Goal: Task Accomplishment & Management: Manage account settings

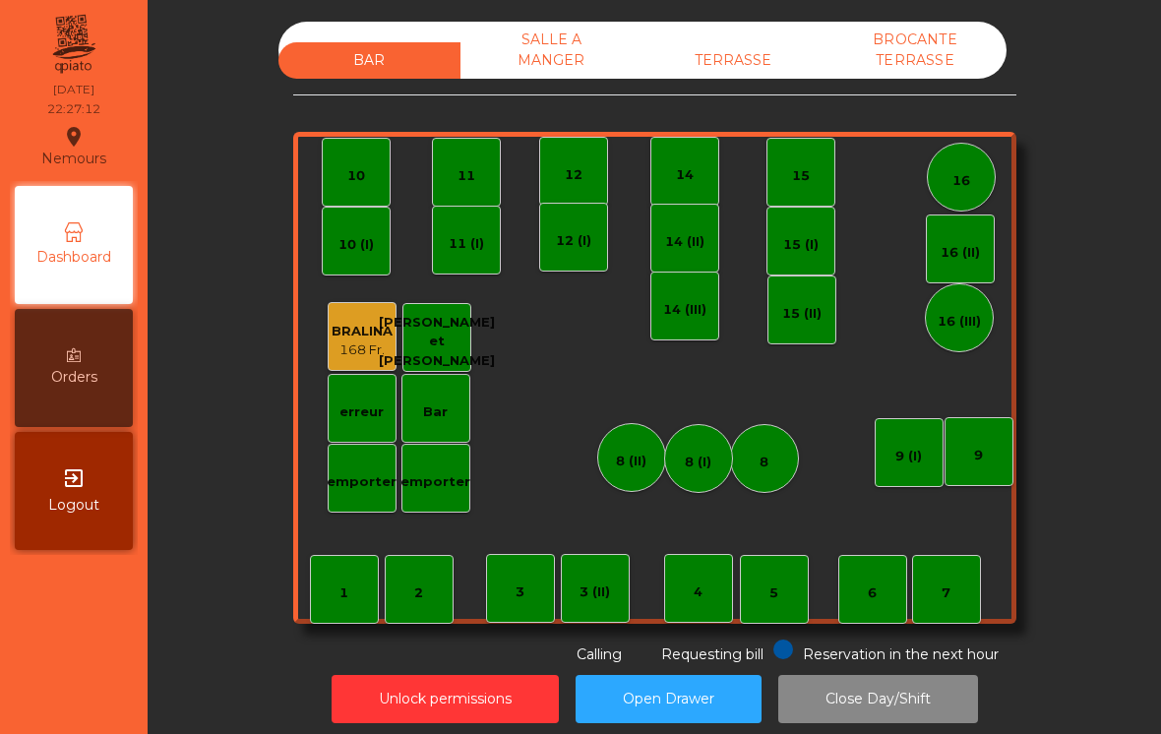
click at [739, 52] on div "TERRASSE" at bounding box center [734, 60] width 182 height 36
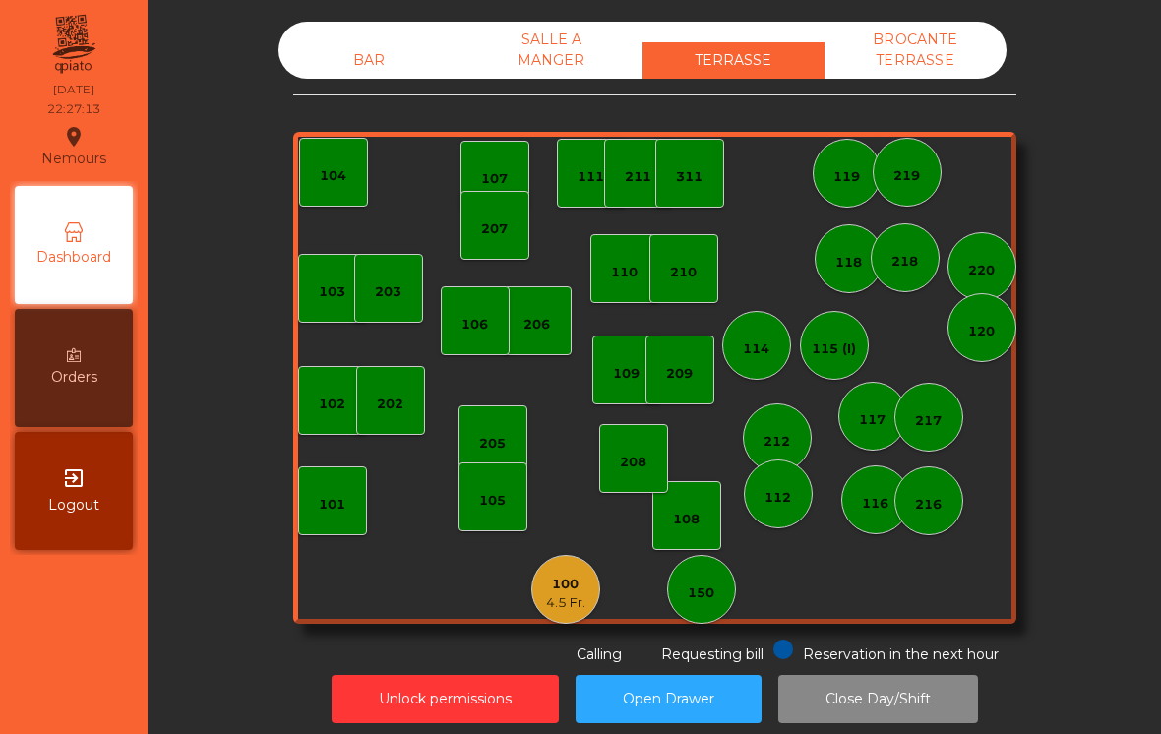
click at [568, 579] on div "100" at bounding box center [565, 585] width 39 height 20
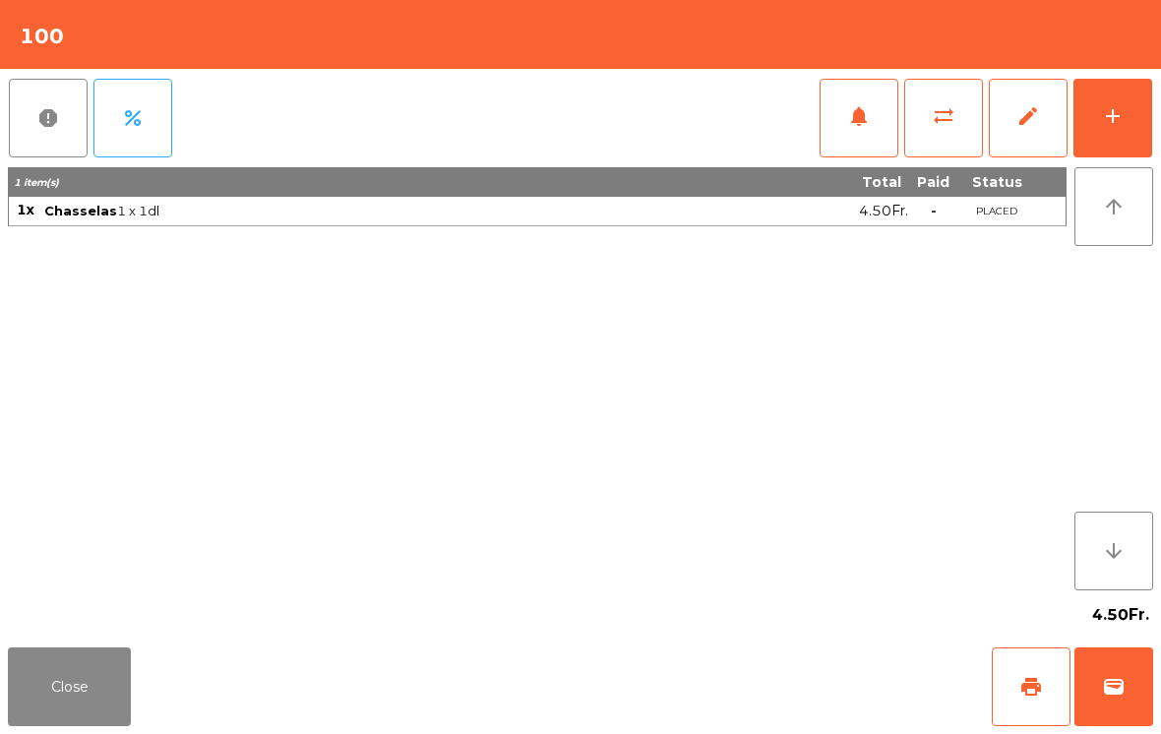
click at [124, 708] on button "Close" at bounding box center [69, 686] width 123 height 79
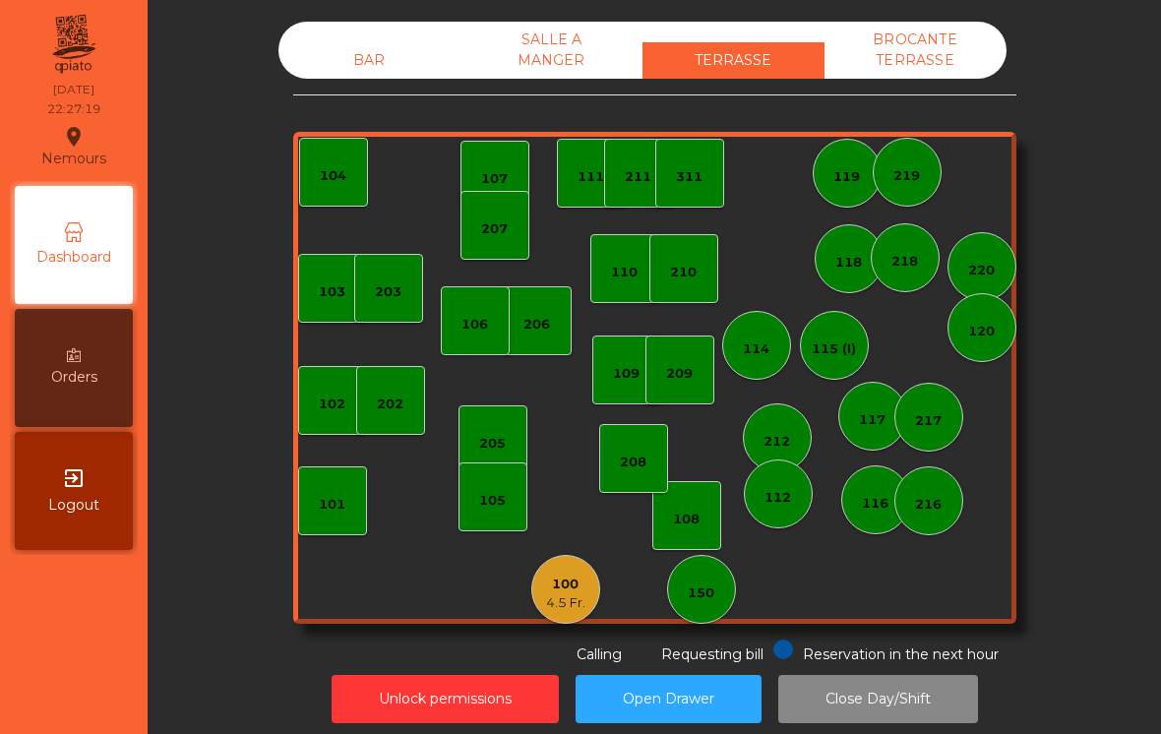
click at [870, 694] on button "Close Day/Shift" at bounding box center [878, 699] width 200 height 48
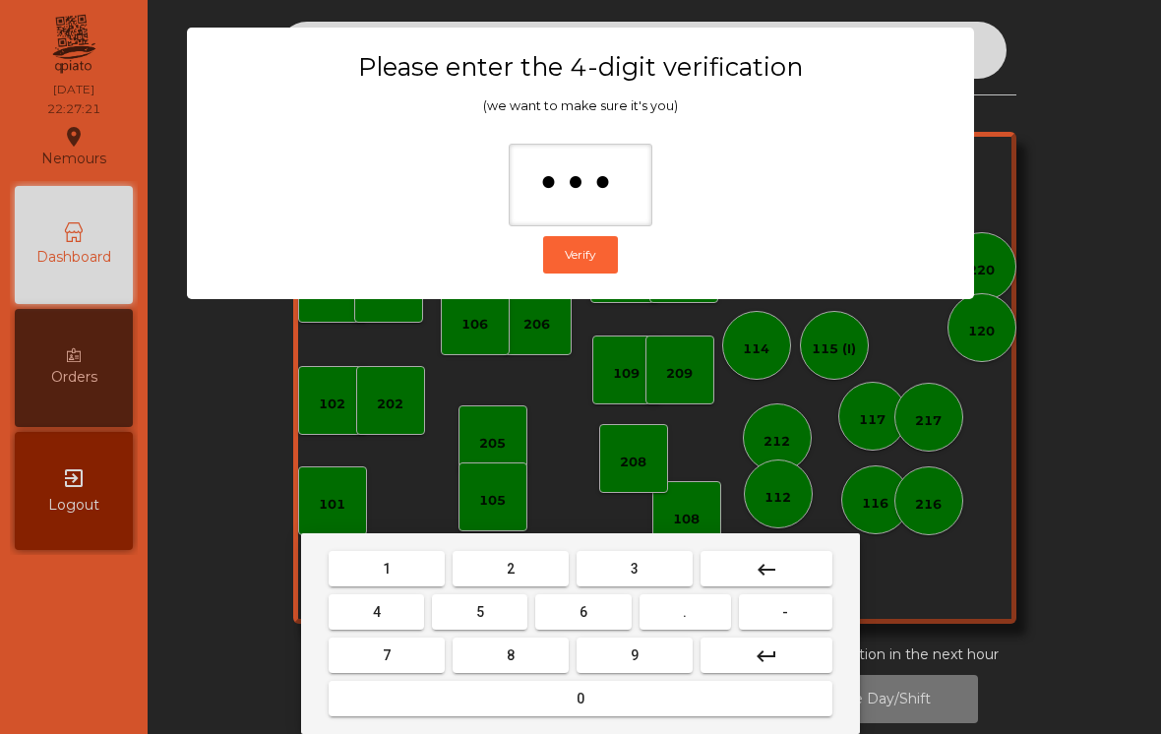
type input "****"
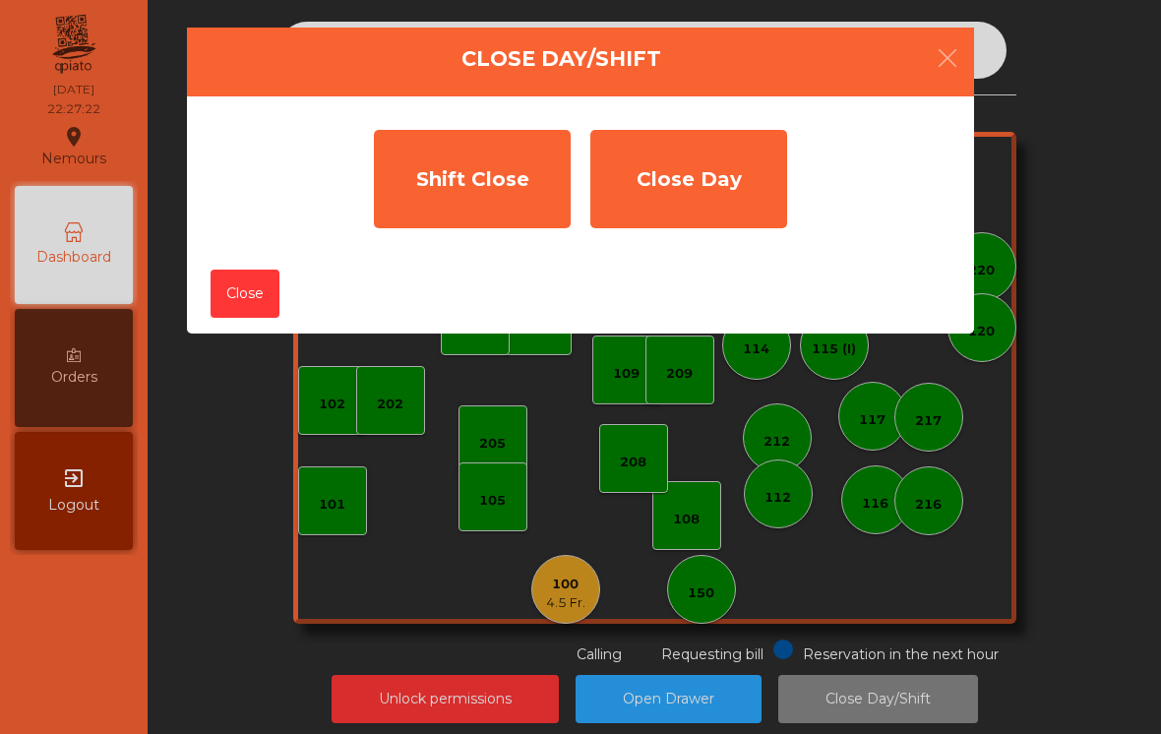
click at [456, 190] on div "Shift Close" at bounding box center [472, 179] width 197 height 98
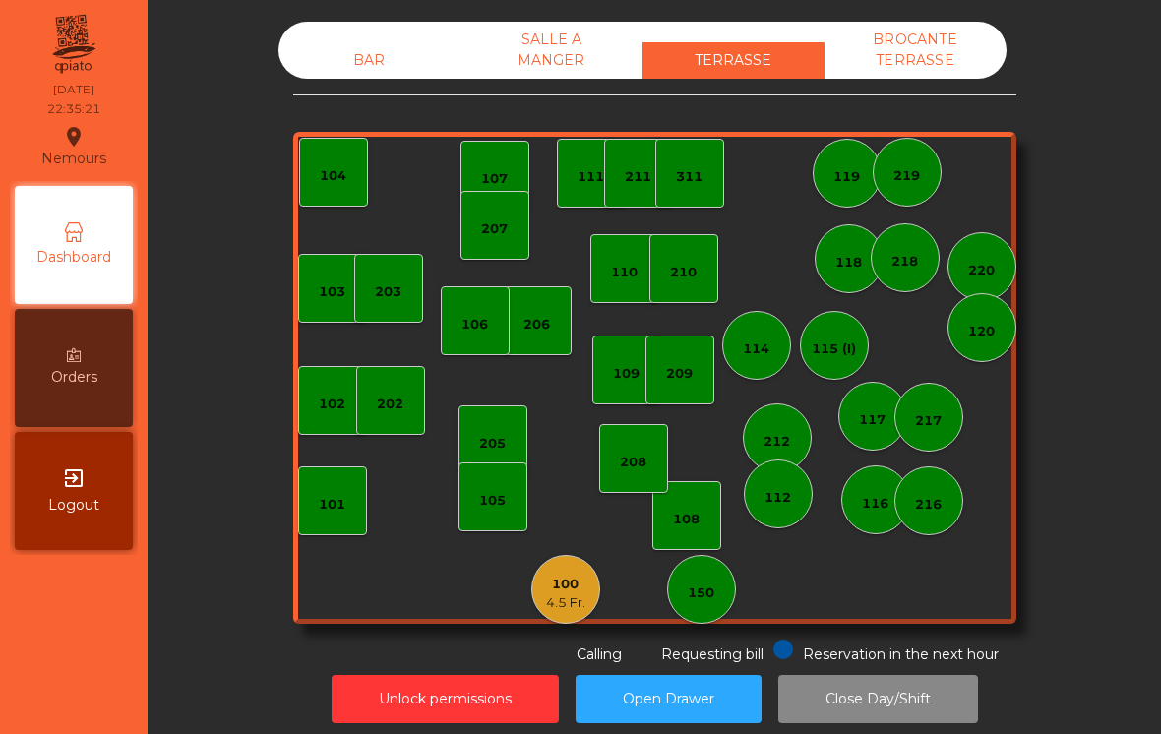
click at [536, 604] on div "100 4.5 Fr." at bounding box center [565, 589] width 69 height 69
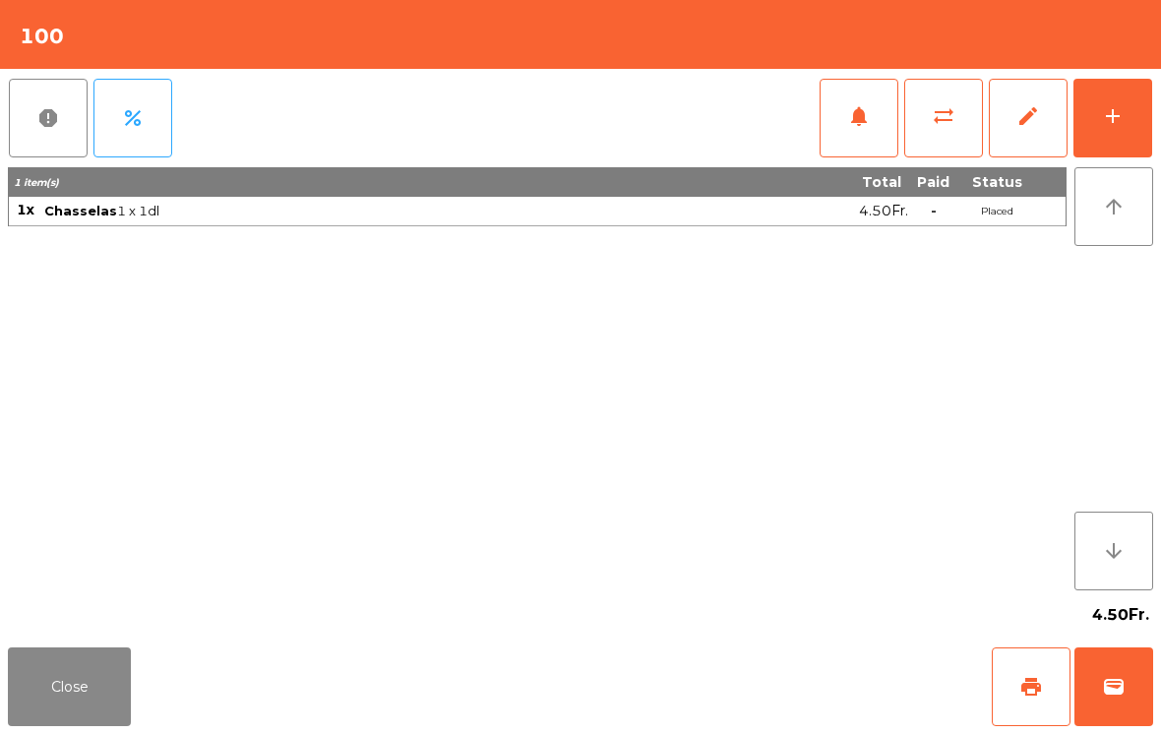
click at [30, 708] on button "Close" at bounding box center [69, 686] width 123 height 79
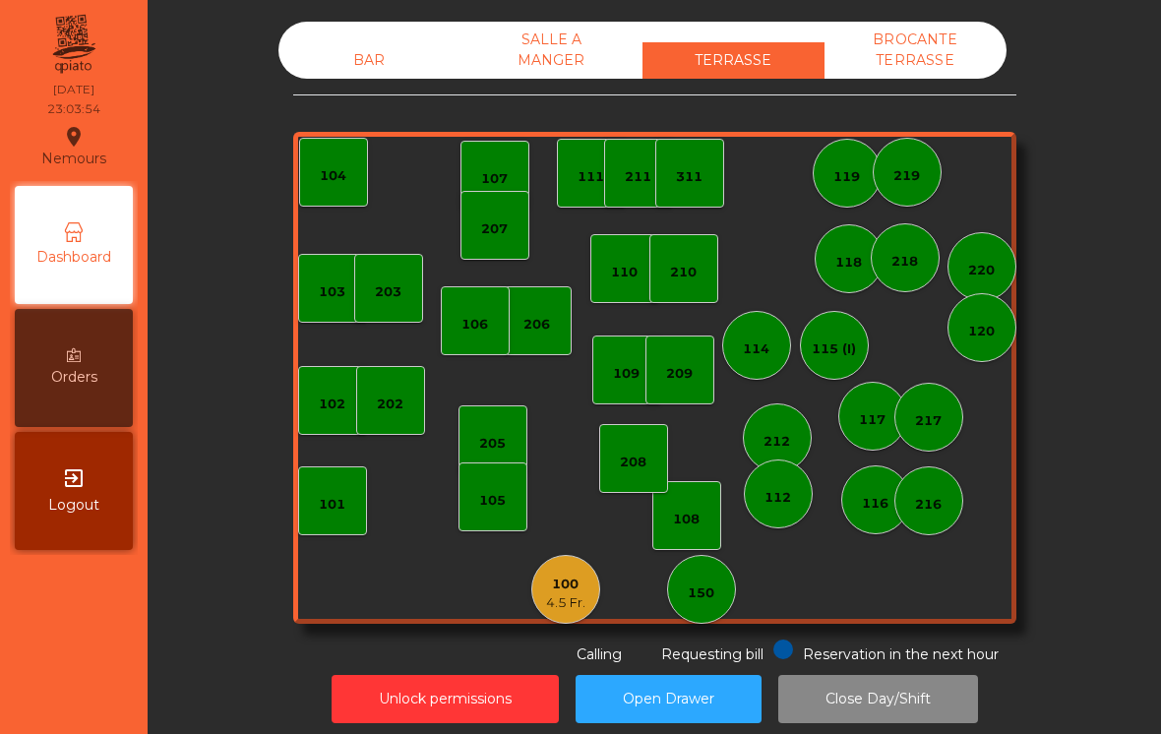
click at [545, 49] on div "SALLE A MANGER" at bounding box center [551, 50] width 182 height 57
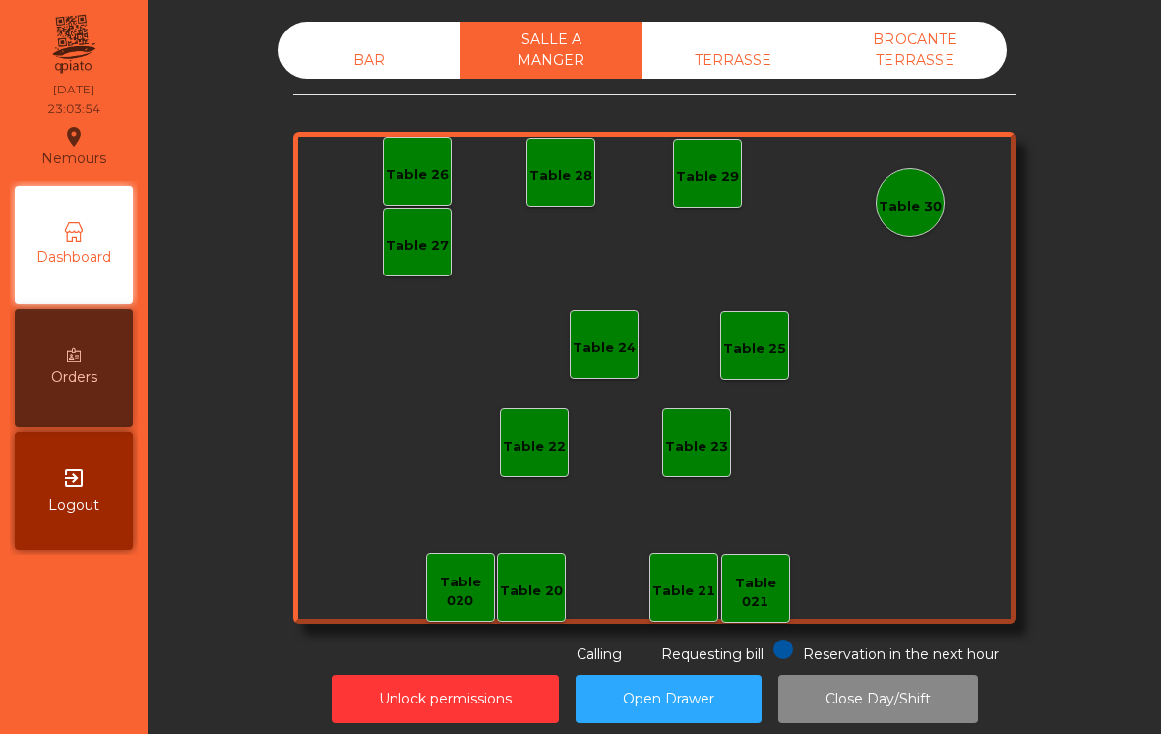
click at [899, 59] on div "BROCANTE TERRASSE" at bounding box center [916, 50] width 182 height 57
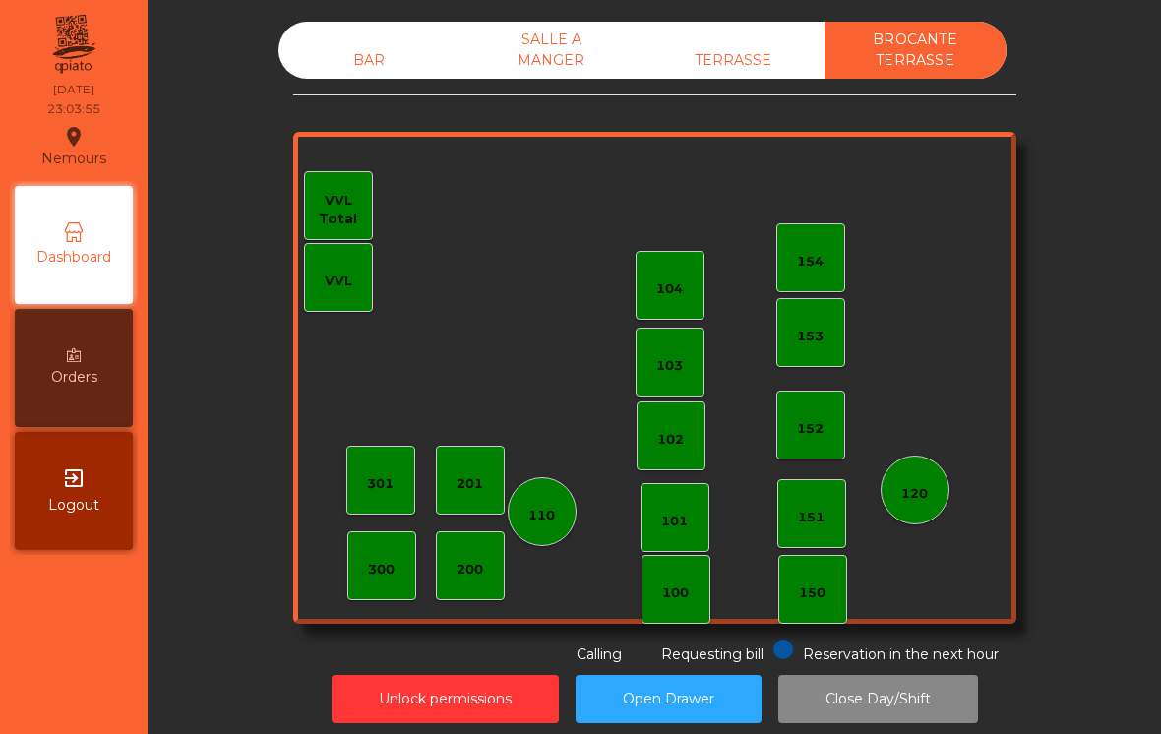
click at [339, 54] on div "BAR" at bounding box center [369, 60] width 182 height 36
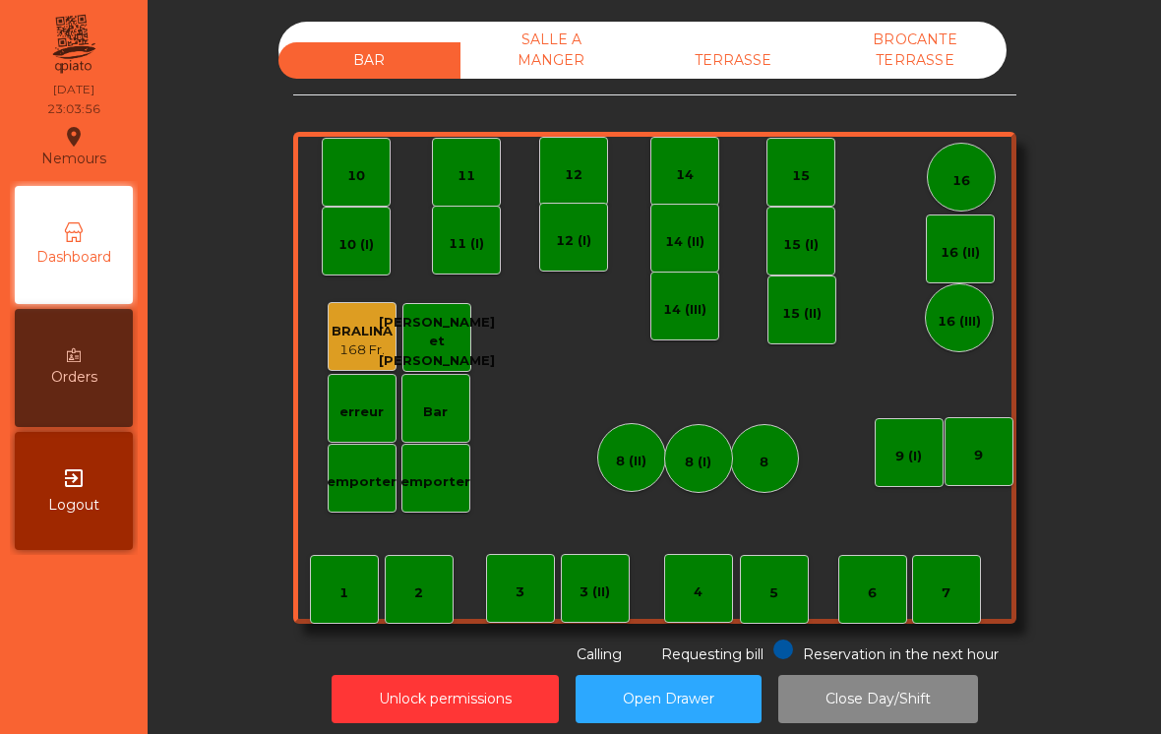
click at [343, 685] on button "Unlock permissions" at bounding box center [445, 699] width 227 height 48
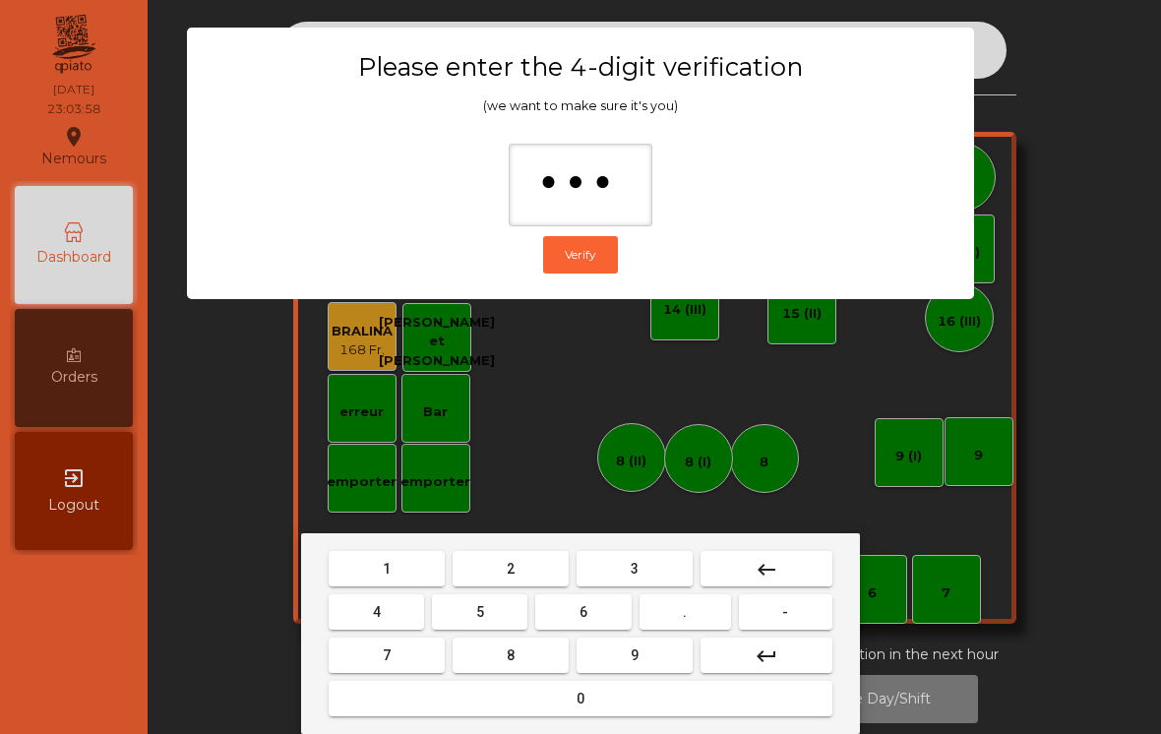
type input "****"
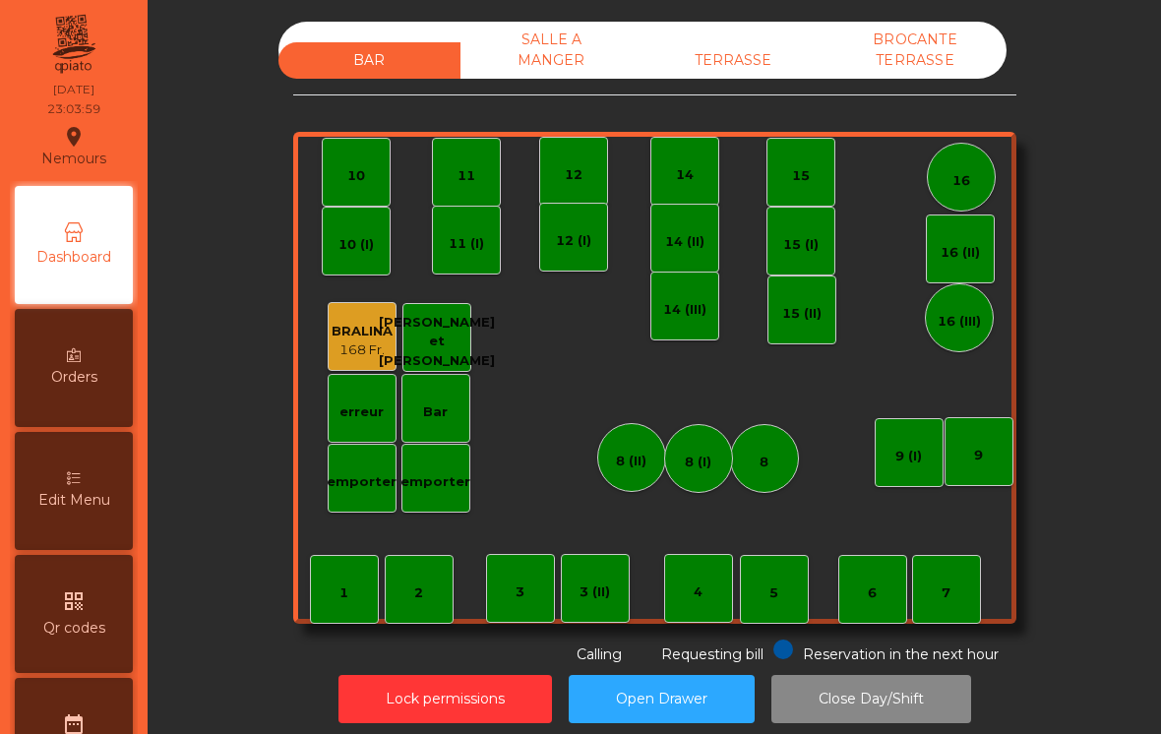
click at [731, 51] on div "TERRASSE" at bounding box center [734, 60] width 182 height 36
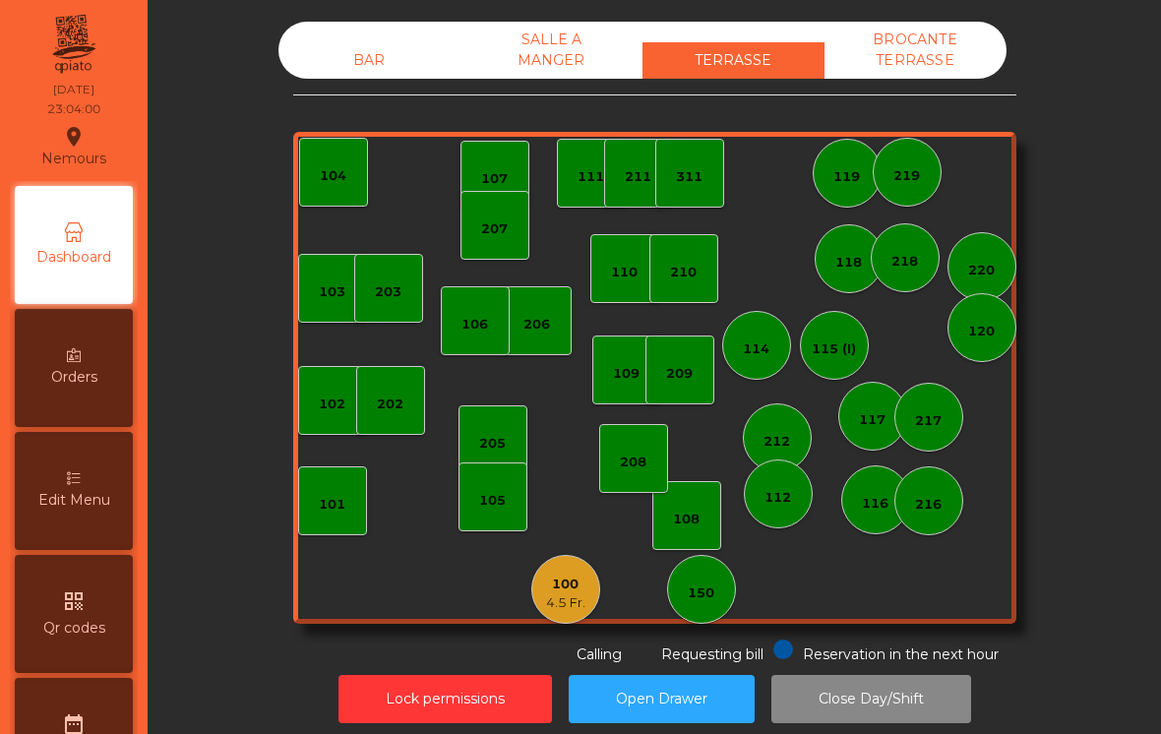
click at [553, 606] on div "4.5 Fr." at bounding box center [565, 603] width 39 height 20
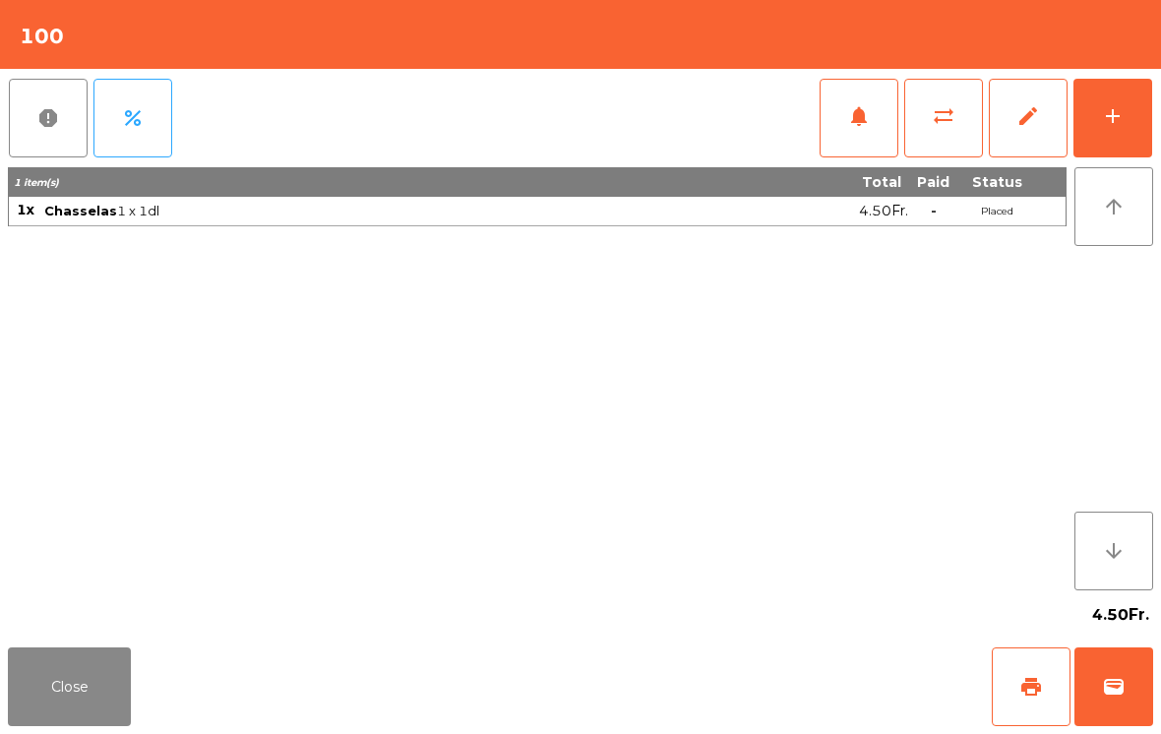
click at [1023, 127] on span "edit" at bounding box center [1028, 116] width 24 height 24
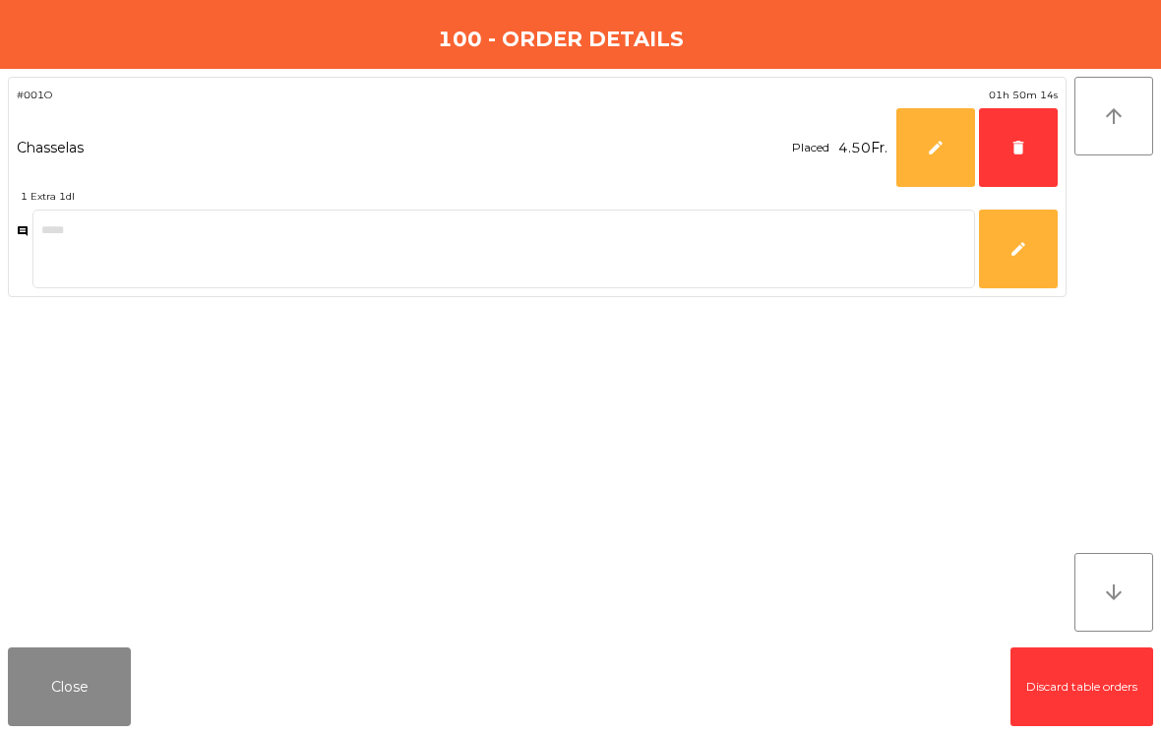
click at [1038, 174] on button "delete" at bounding box center [1018, 147] width 79 height 79
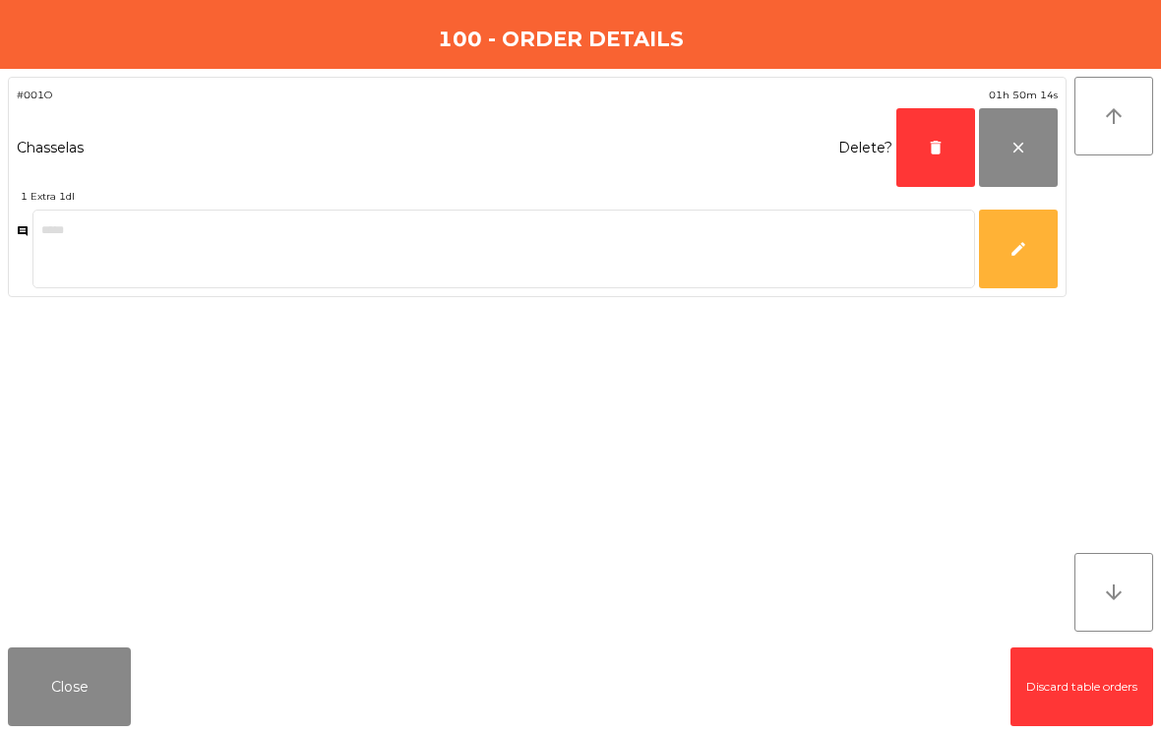
click at [920, 163] on button "delete" at bounding box center [935, 147] width 79 height 79
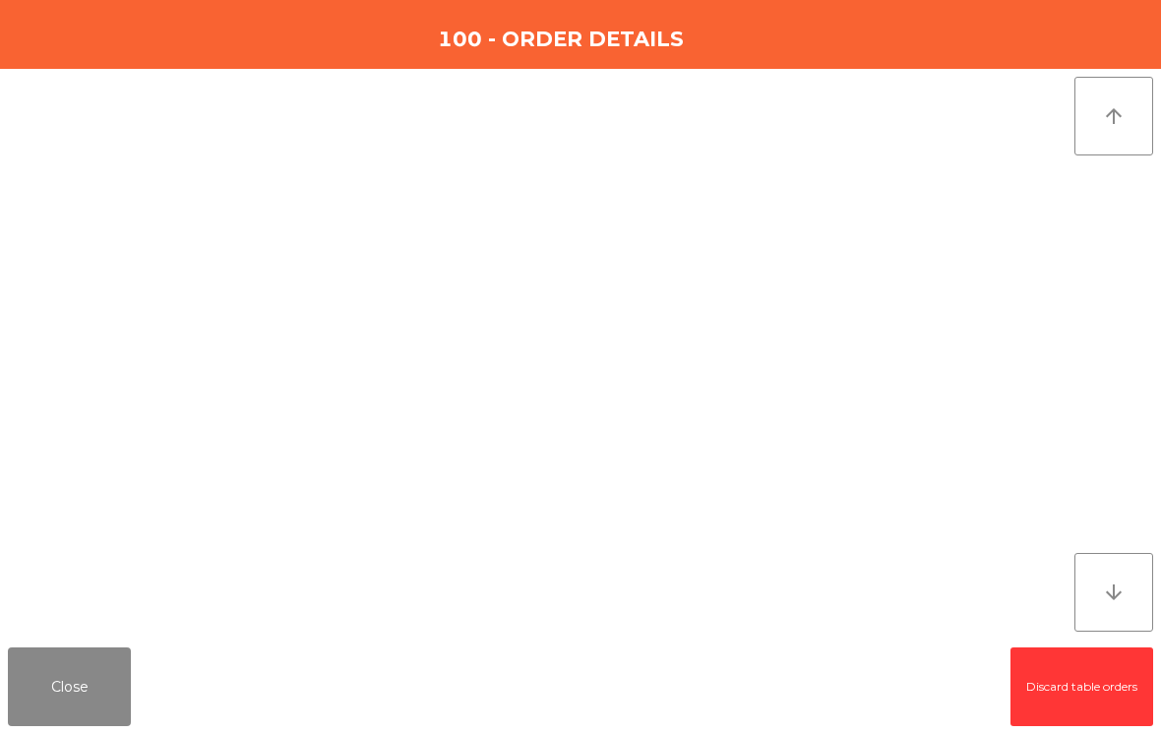
click at [68, 706] on button "Close" at bounding box center [69, 686] width 123 height 79
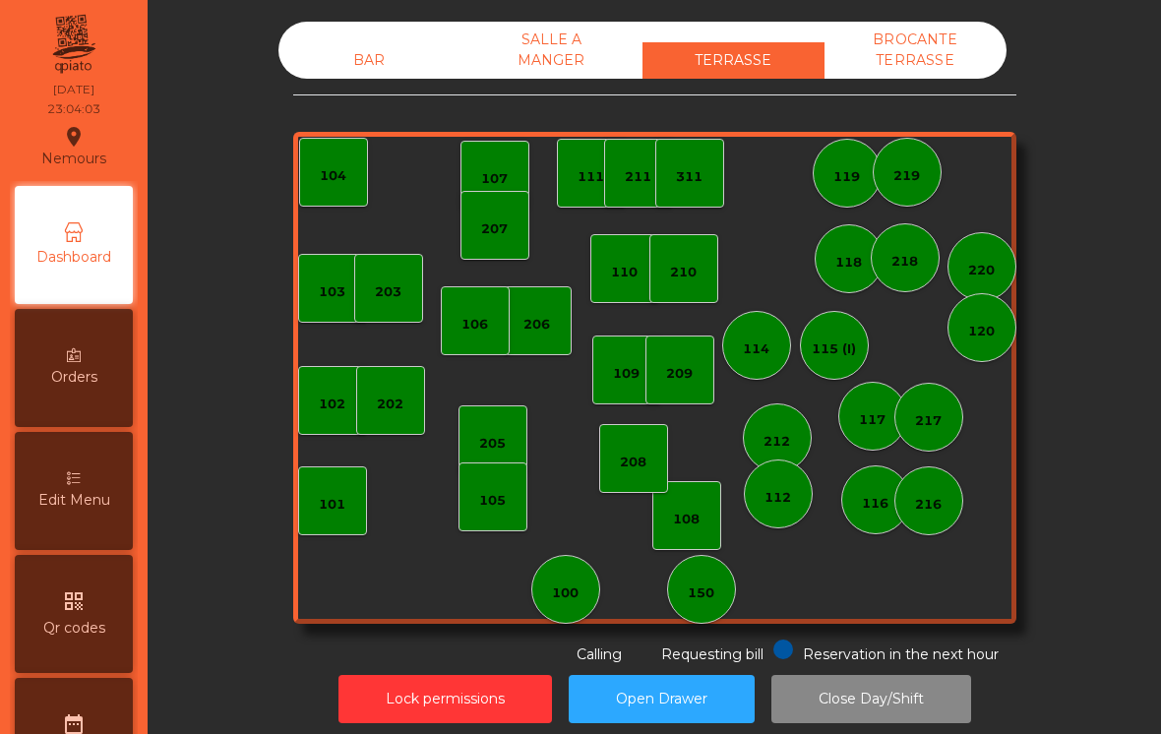
click at [382, 712] on button "Lock permissions" at bounding box center [445, 699] width 214 height 48
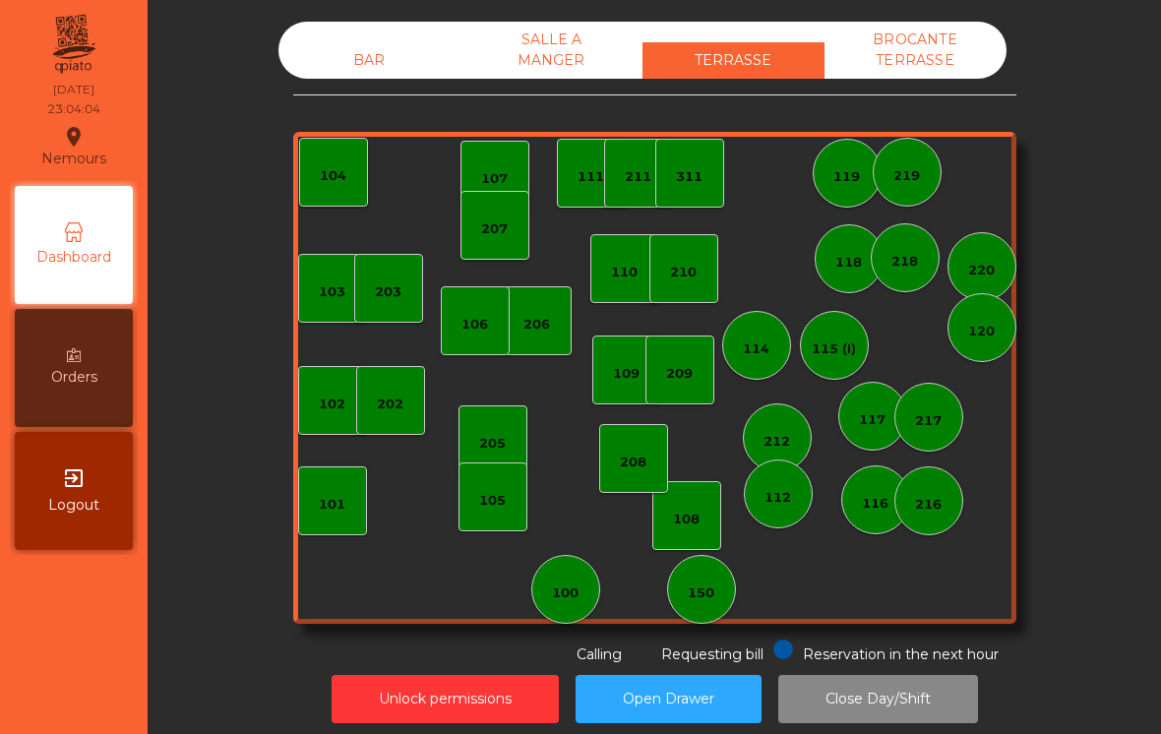
click at [867, 703] on button "Close Day/Shift" at bounding box center [878, 699] width 200 height 48
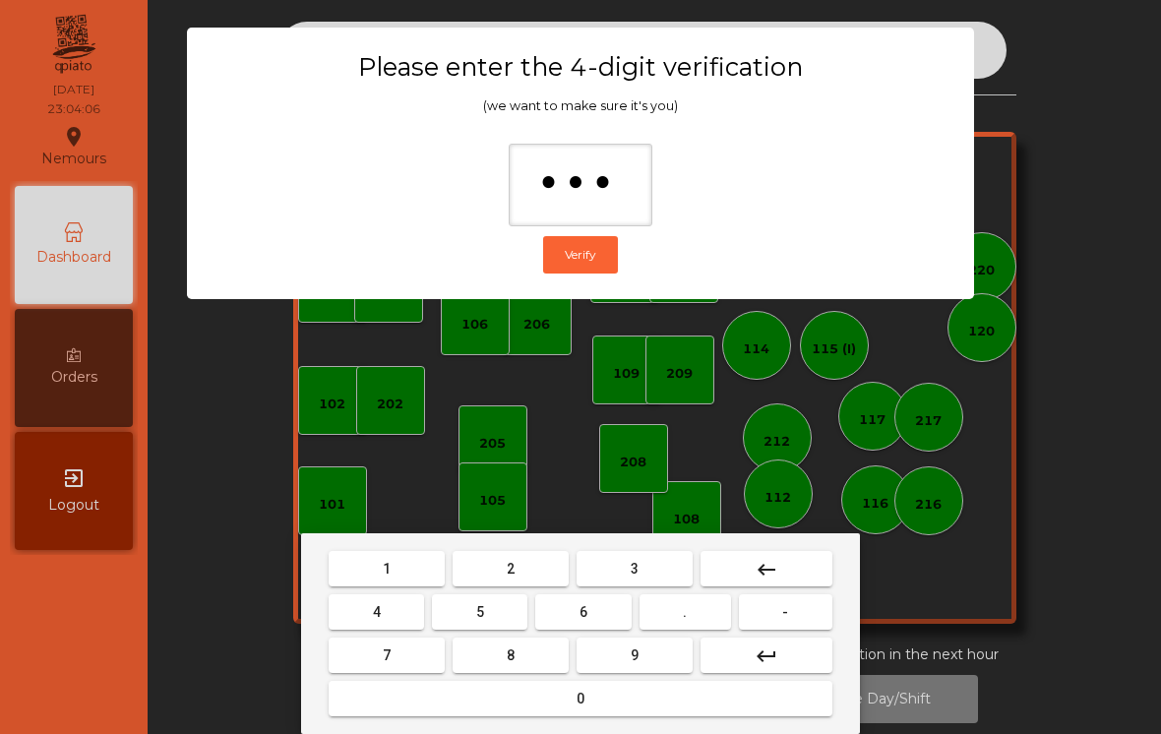
type input "****"
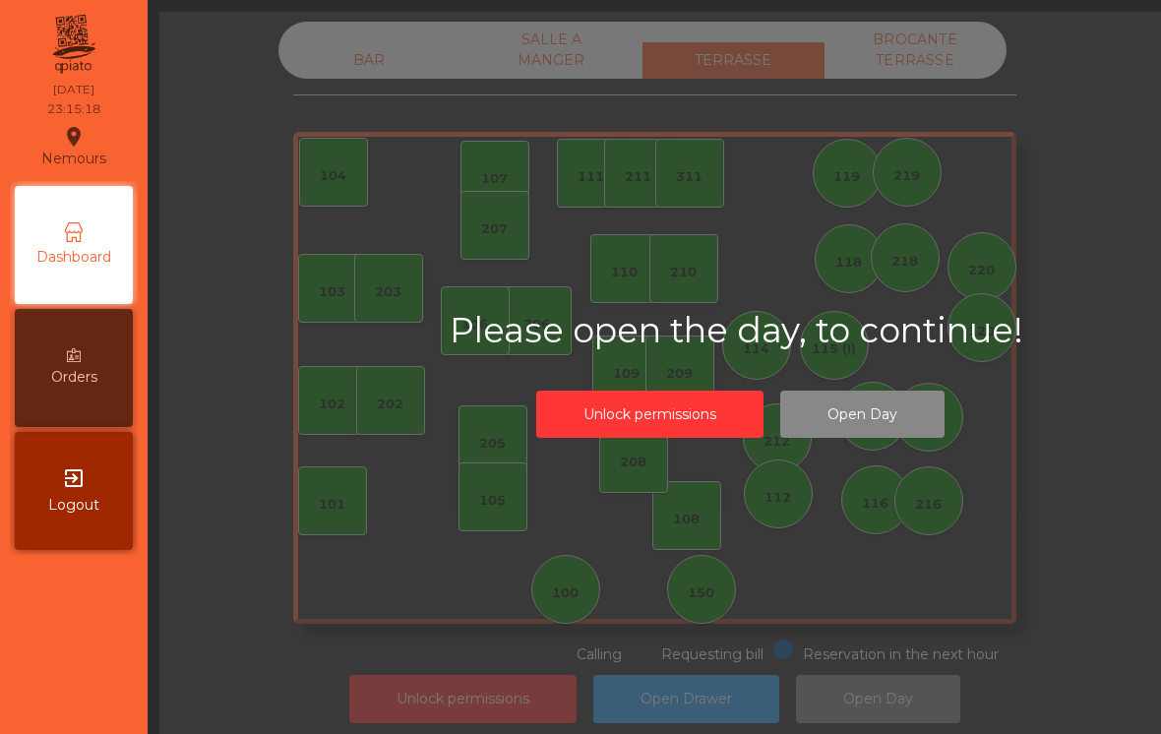
scroll to position [31, 0]
